Goal: Task Accomplishment & Management: Manage account settings

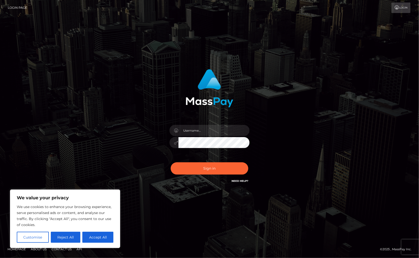
click at [219, 125] on div at bounding box center [210, 140] width 88 height 38
click at [218, 133] on input "text" at bounding box center [213, 130] width 71 height 11
type input "Christine.Silversocial"
click at [221, 167] on button "Sign in" at bounding box center [210, 169] width 78 height 12
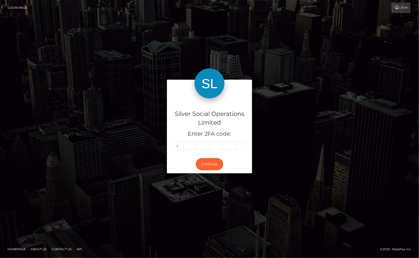
type input "4"
type input "2"
type input "1"
type input "6"
type input "5"
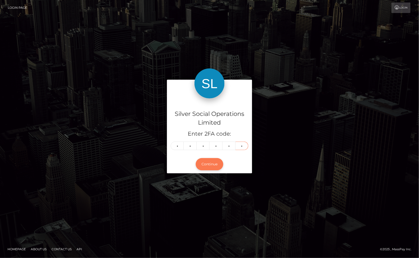
type input "2"
click at [206, 163] on button "Continue" at bounding box center [210, 164] width 28 height 12
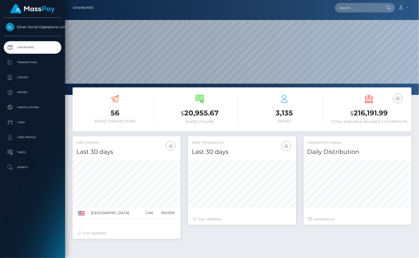
scroll to position [89, 108]
click at [358, 111] on h3 "$ 216,191.99" at bounding box center [369, 113] width 77 height 10
click at [359, 111] on h3 "$ 216,191.99" at bounding box center [369, 113] width 77 height 10
copy h3 "216,191.99"
